Goal: Task Accomplishment & Management: Complete application form

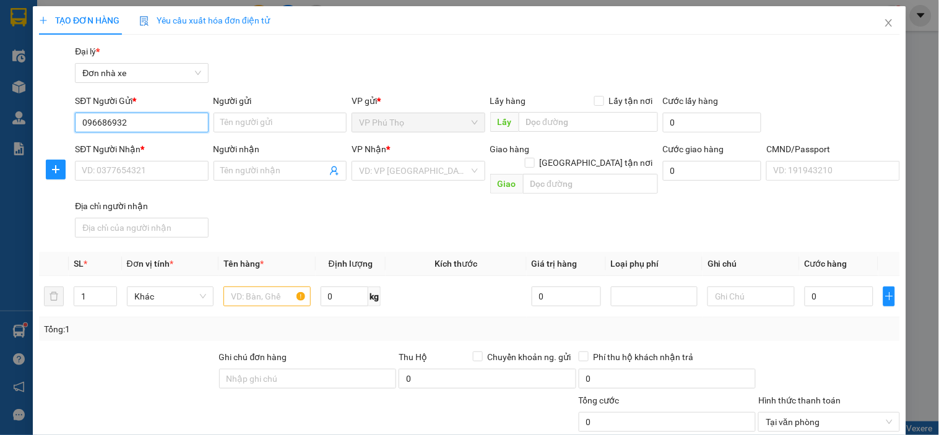
type input "0966869327"
click at [147, 150] on div "0966869327 - A ĐỨC PT" at bounding box center [140, 147] width 117 height 14
type input "A ĐỨC PT"
type input "0912615997"
type input "GREEN LAB"
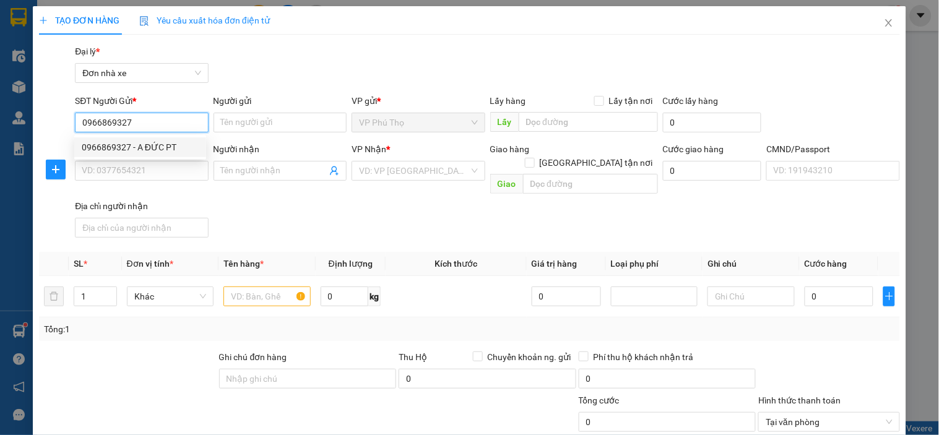
type input "1"
type input "0966869327"
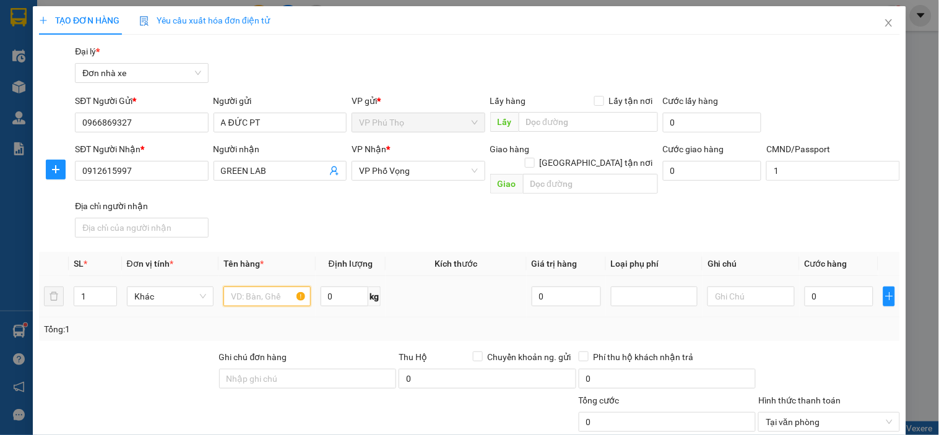
click at [262, 286] on input "text" at bounding box center [266, 296] width 87 height 20
type input "MẪU MÁU"
click at [884, 291] on icon "plus" at bounding box center [889, 296] width 10 height 10
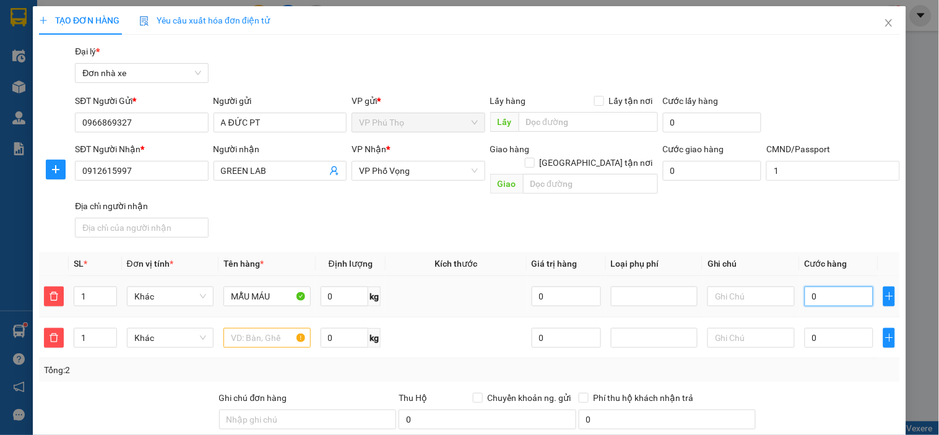
click at [845, 286] on input "0" at bounding box center [838, 296] width 69 height 20
click at [46, 333] on span "delete" at bounding box center [54, 338] width 19 height 10
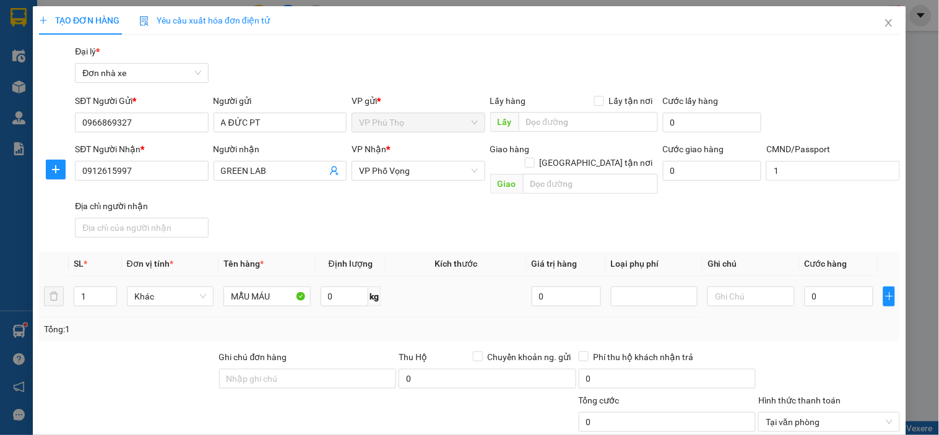
click at [837, 293] on div "0" at bounding box center [838, 296] width 69 height 25
click at [837, 287] on input "0" at bounding box center [838, 296] width 69 height 20
type input "2"
type input "25"
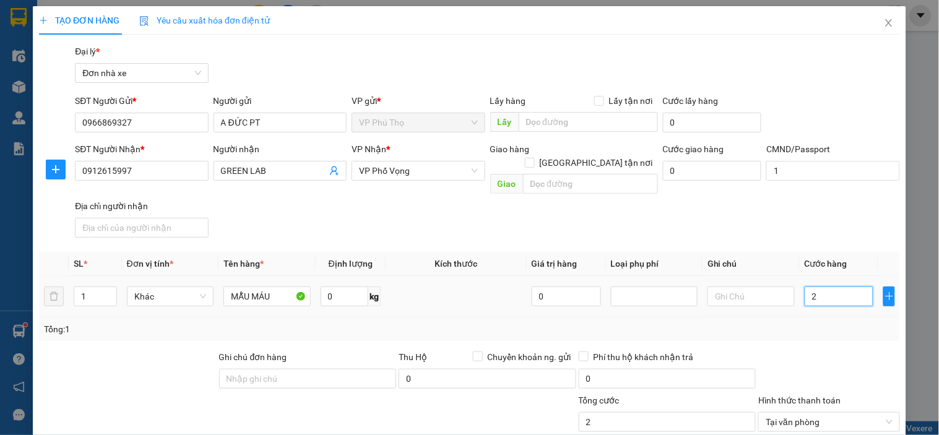
type input "25"
type input "25.000"
click at [760, 233] on div "Transit Pickup Surcharge Ids Transit Deliver Surcharge Ids Transit Deliver Surc…" at bounding box center [469, 312] width 861 height 534
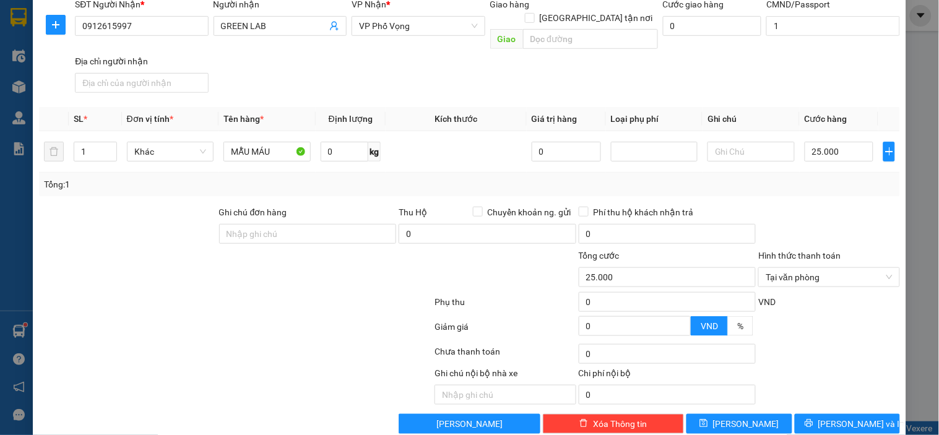
scroll to position [153, 0]
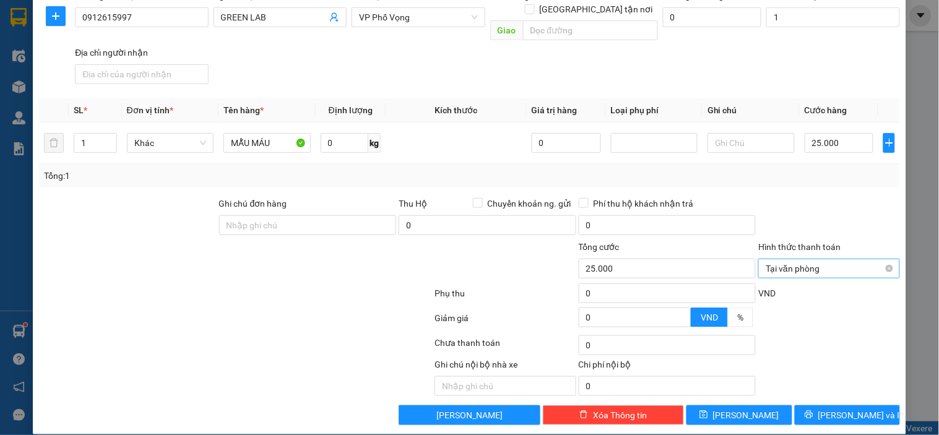
click at [875, 259] on span "Tại văn phòng" at bounding box center [828, 268] width 126 height 19
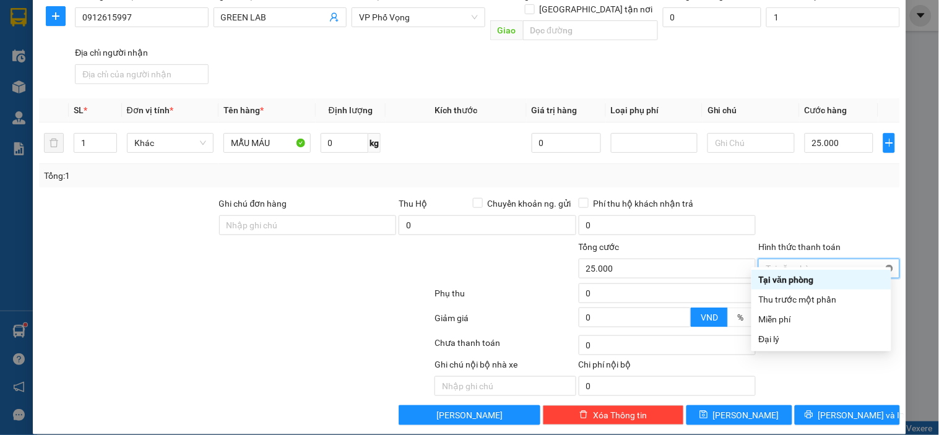
type input "25.000"
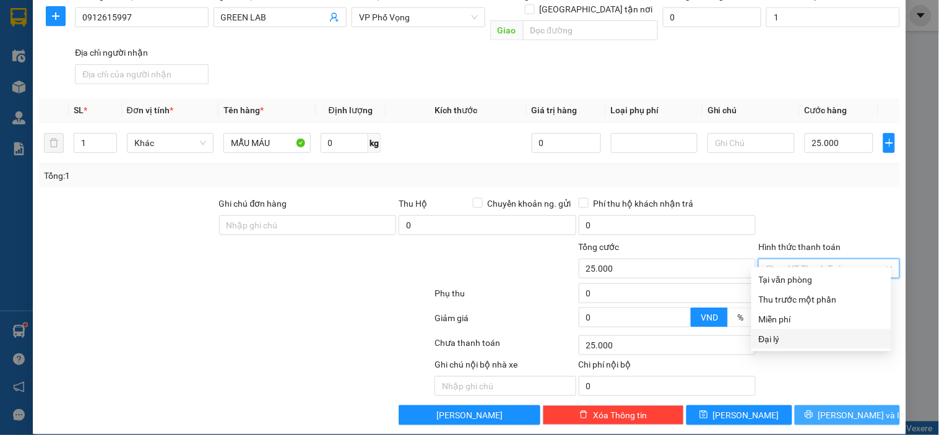
click at [840, 408] on span "[PERSON_NAME] và In" at bounding box center [861, 415] width 87 height 14
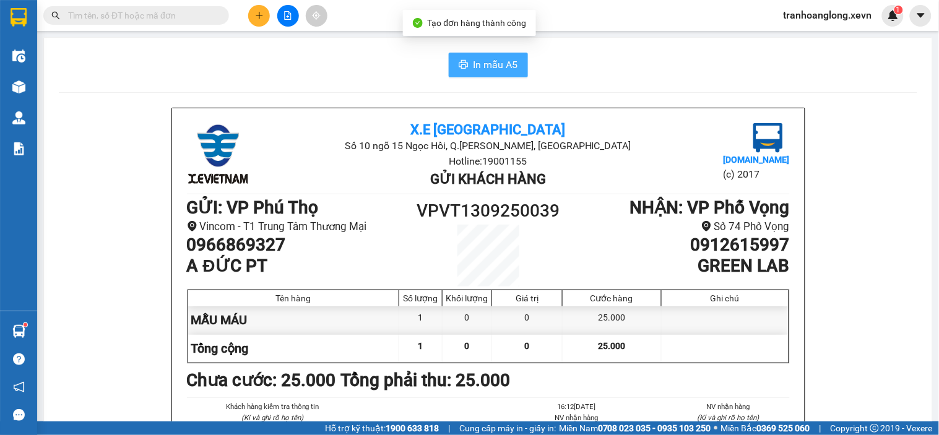
click at [477, 75] on button "In mẫu A5" at bounding box center [488, 65] width 79 height 25
